Goal: Find specific page/section: Find specific page/section

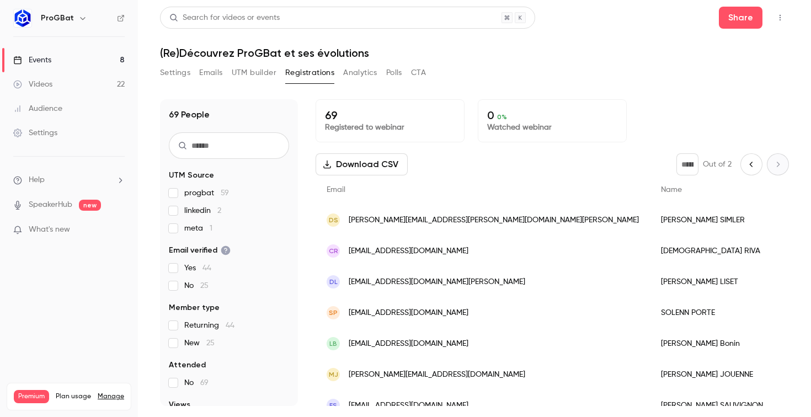
scroll to position [24, 0]
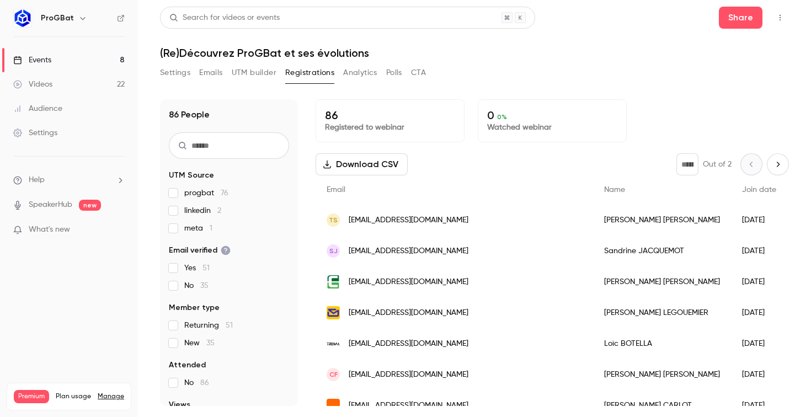
click at [198, 269] on span "Yes 51" at bounding box center [196, 268] width 25 height 11
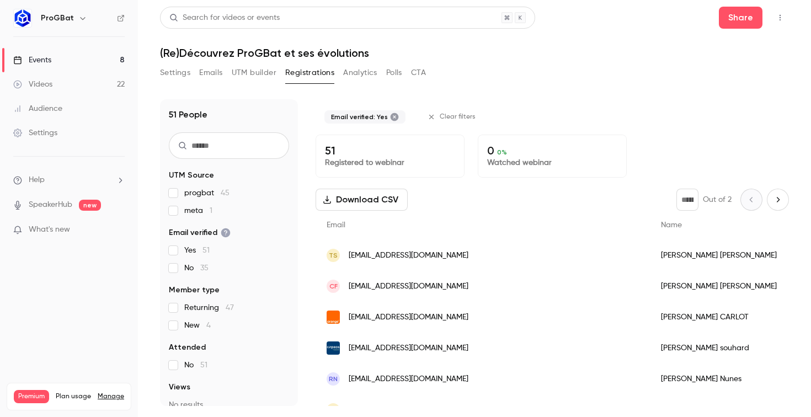
click at [198, 269] on span "No 35" at bounding box center [196, 268] width 24 height 11
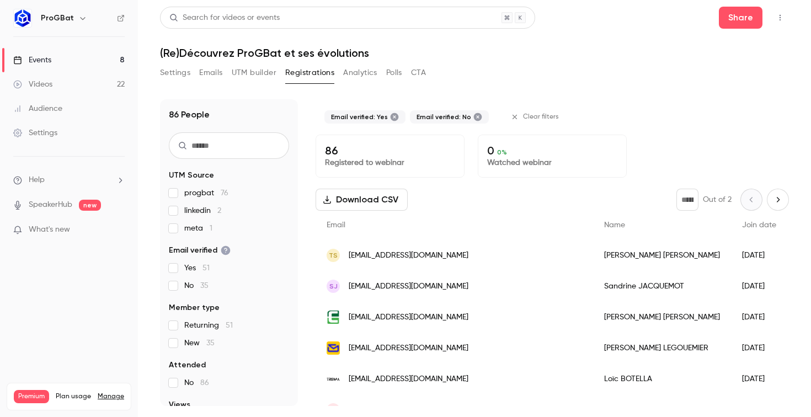
click at [198, 269] on span "Yes 51" at bounding box center [196, 268] width 25 height 11
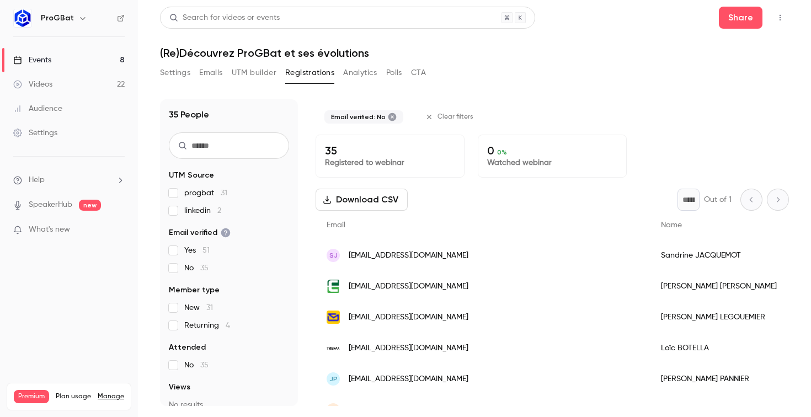
click at [179, 264] on label "No 35" at bounding box center [229, 268] width 120 height 11
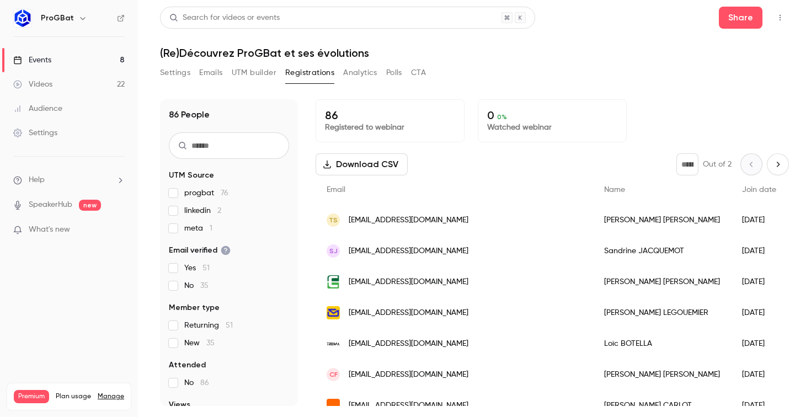
click at [281, 234] on section "UTM Source progbat 76 linkedin 2 meta 1 Email verified Yes 51 No 35 Member type…" at bounding box center [229, 319] width 120 height 298
click at [198, 193] on span "progbat 76" at bounding box center [206, 193] width 44 height 11
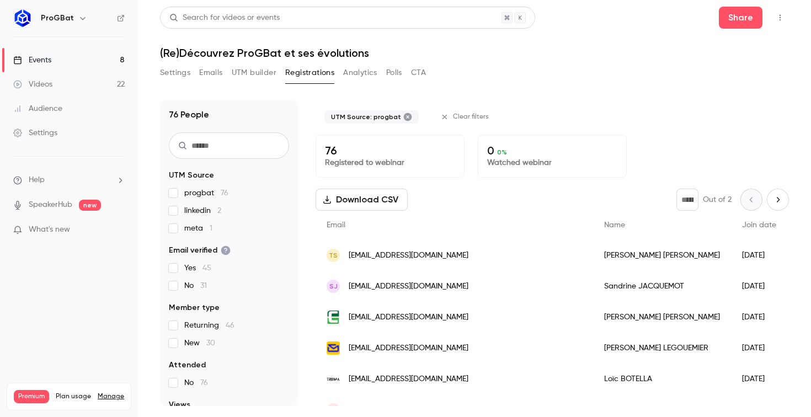
click at [204, 191] on span "progbat 76" at bounding box center [206, 193] width 44 height 11
